Goal: Find specific page/section: Find specific page/section

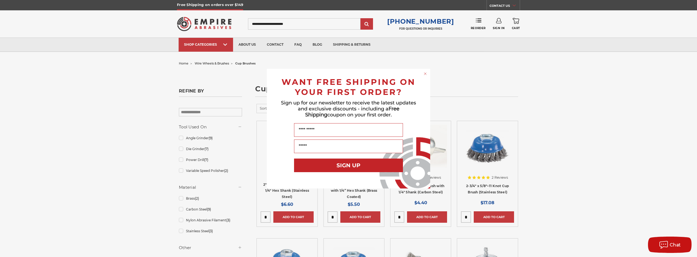
click at [179, 138] on div "Close dialog WANT FREE SHIPPING ON YOUR FIRST ORDER? Sign up for our newsletter…" at bounding box center [348, 128] width 697 height 257
click at [426, 74] on icon "Close dialog" at bounding box center [425, 74] width 2 height 2
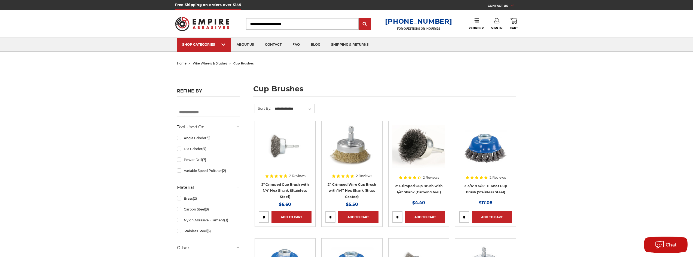
click at [209, 62] on span "wire wheels & brushes" at bounding box center [210, 64] width 34 height 4
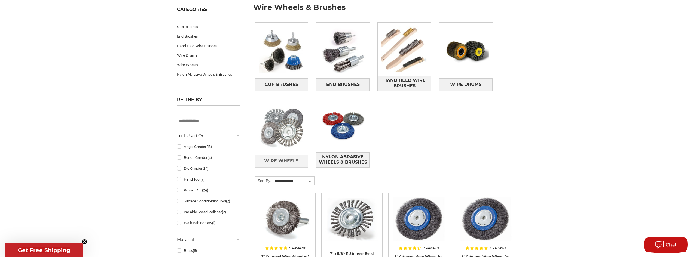
click at [286, 157] on span "Wire Wheels" at bounding box center [281, 161] width 34 height 9
